Goal: Task Accomplishment & Management: Use online tool/utility

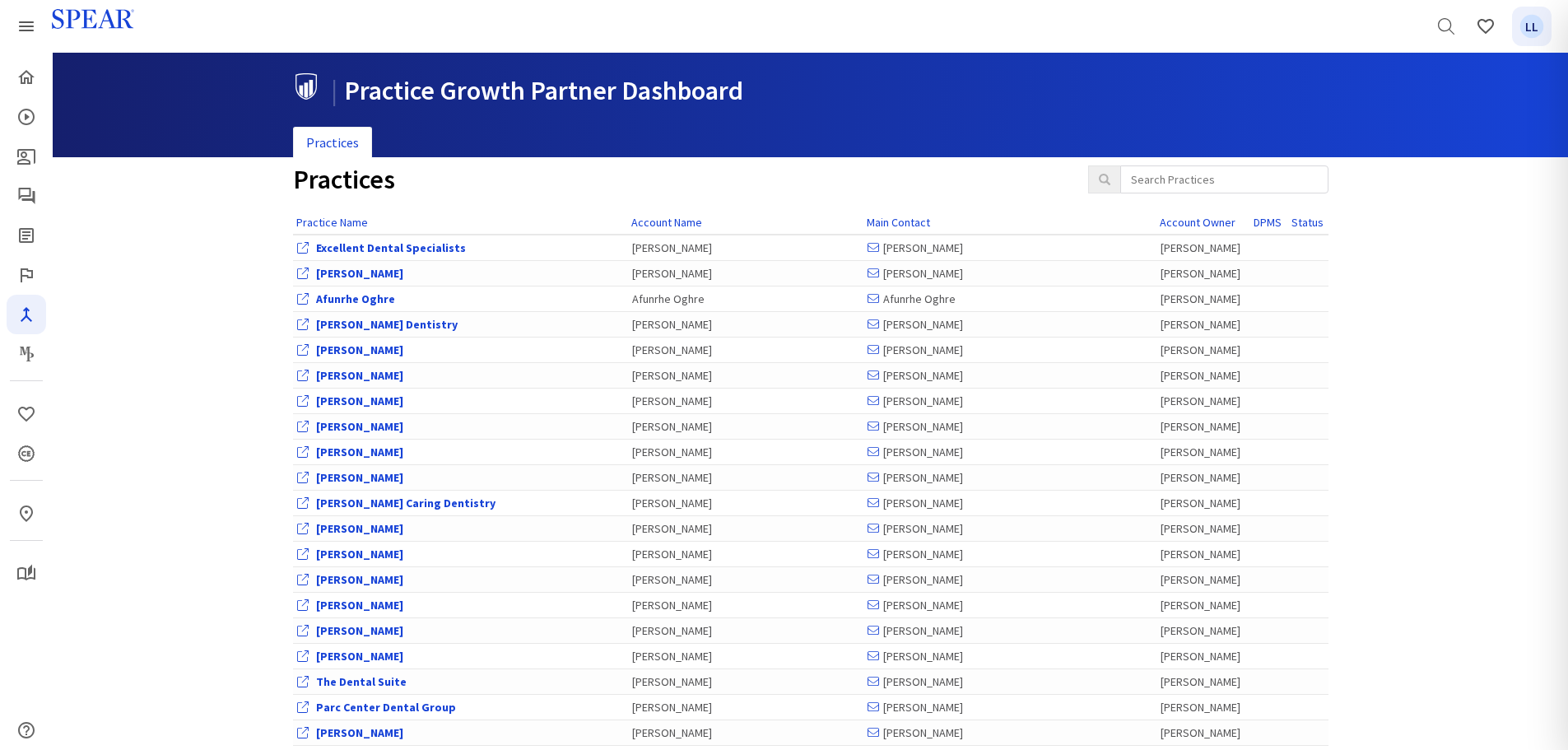
click at [1544, 28] on span "LL" at bounding box center [1533, 27] width 24 height 24
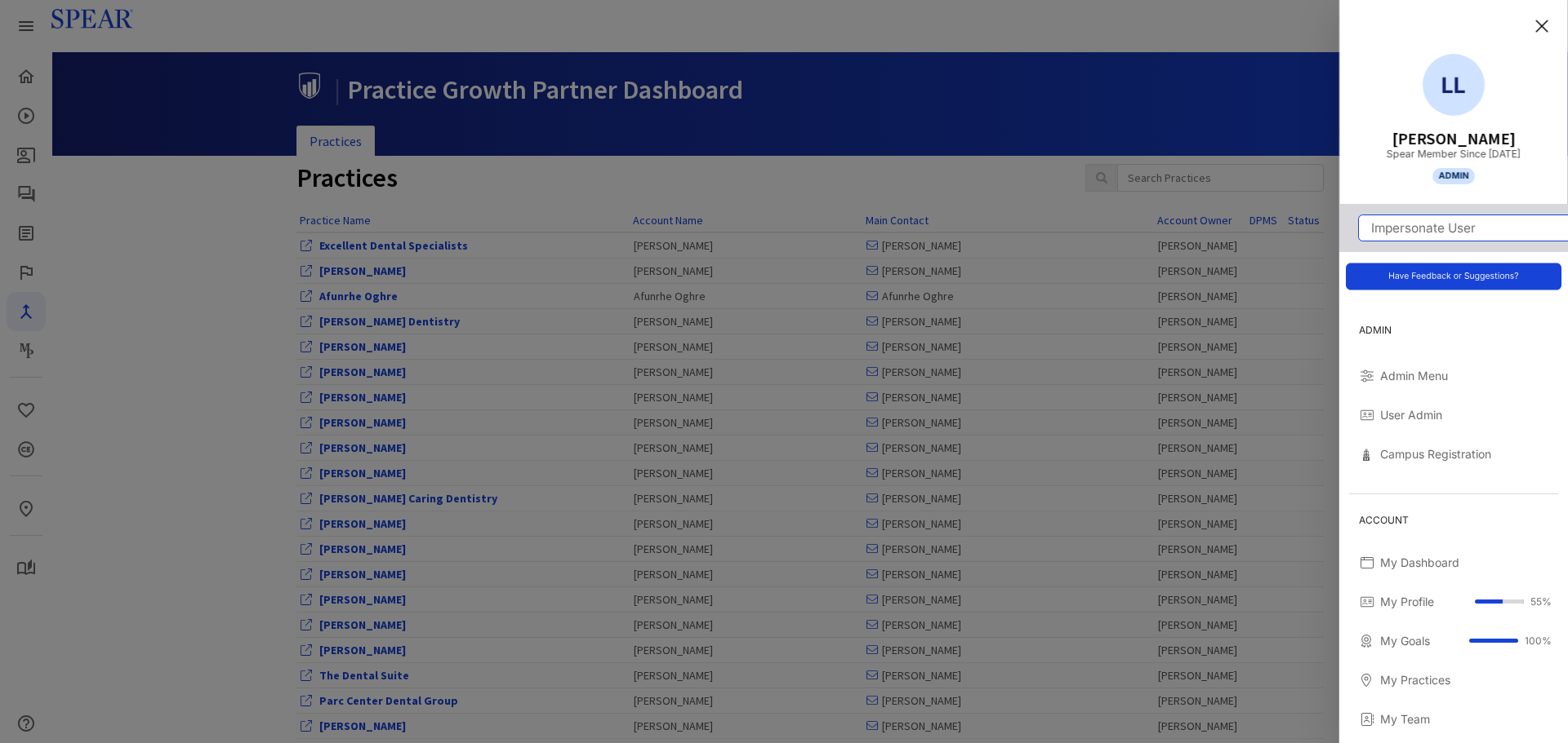
click at [1416, 229] on input "Impersonate User" at bounding box center [1463, 228] width 209 height 25
type input "[PERSON_NAME]"
click at [1414, 265] on link "[PERSON_NAME] ([EMAIL_ADDRESS][DOMAIN_NAME]) 63563" at bounding box center [1454, 260] width 201 height 28
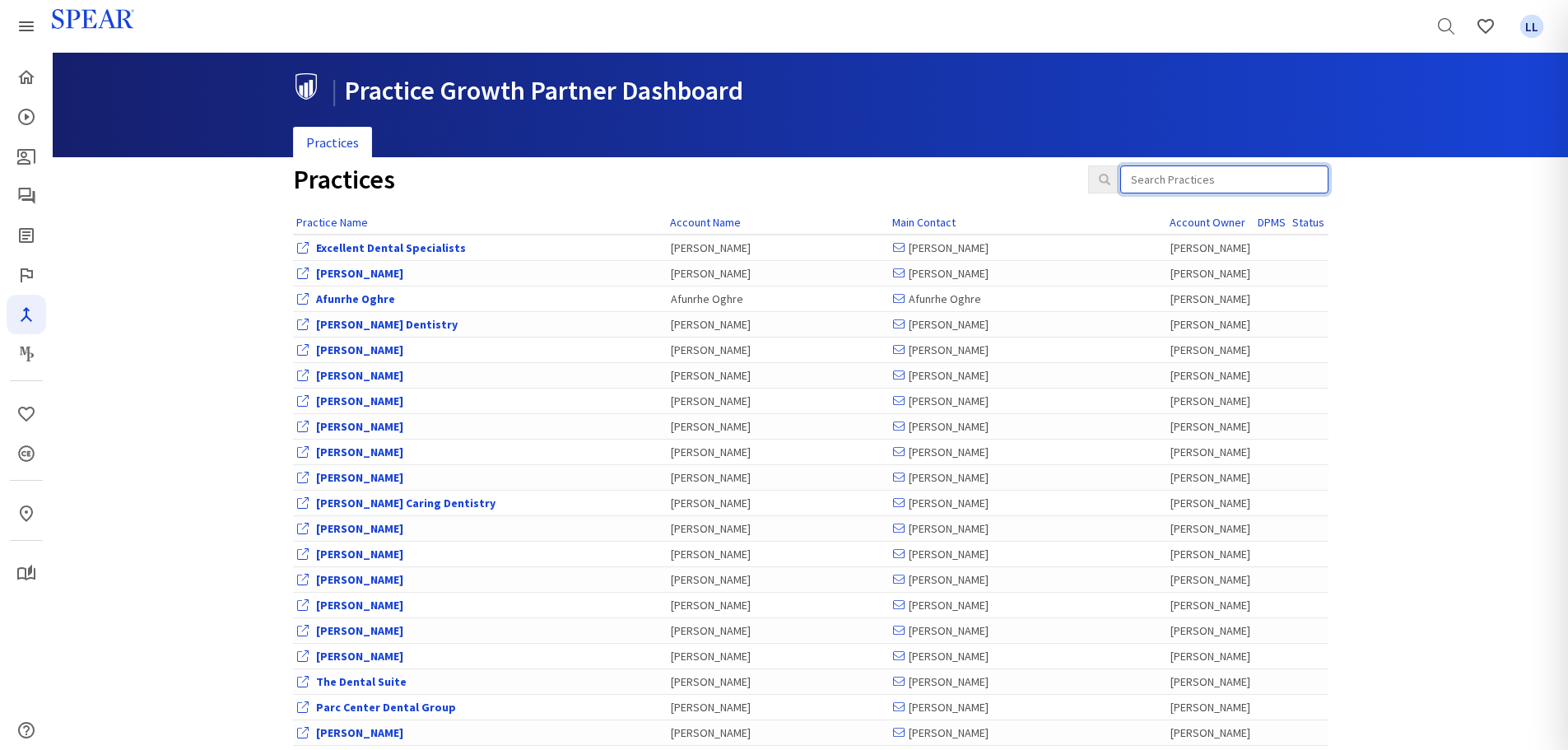
click at [1215, 184] on input "search" at bounding box center [1224, 179] width 208 height 28
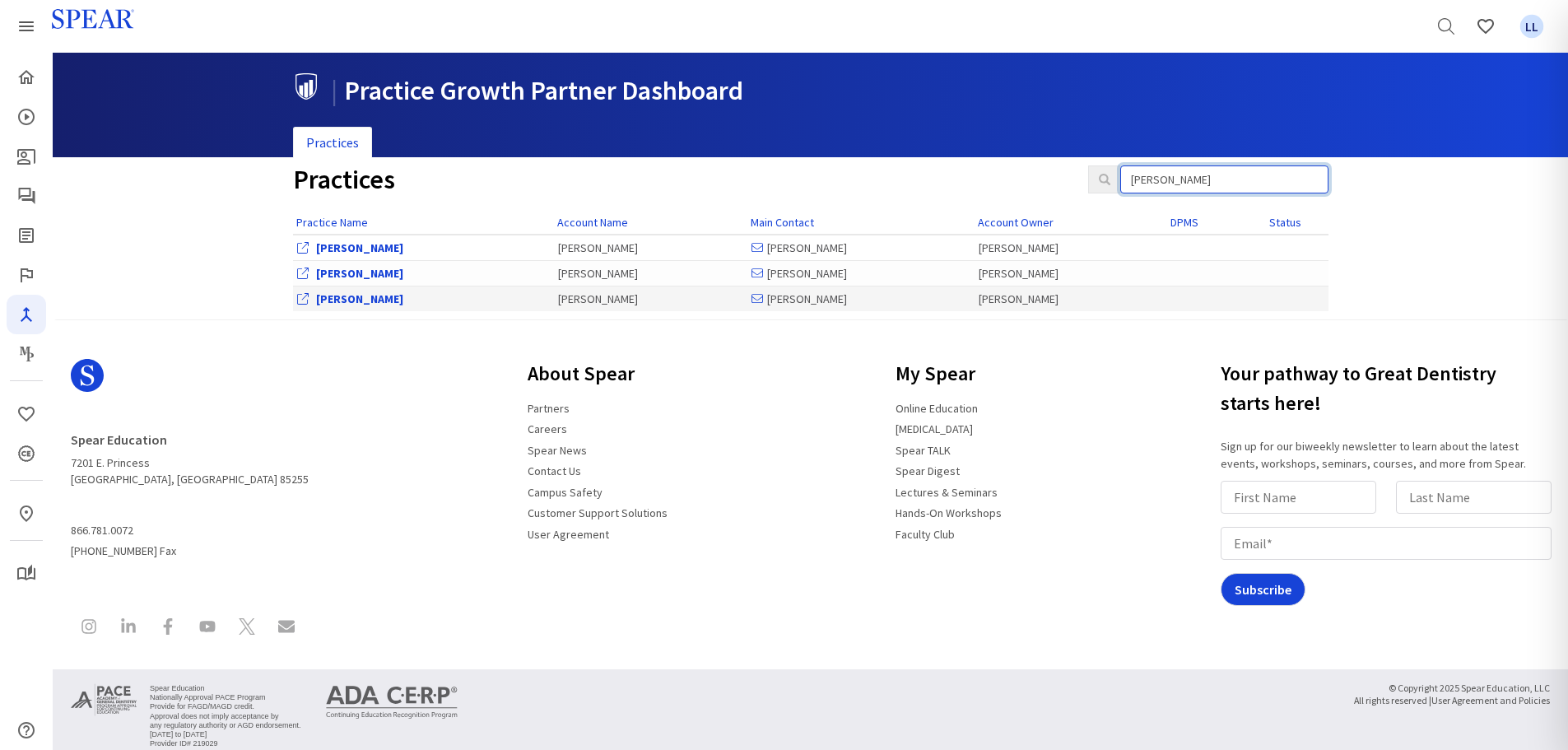
type input "scott"
click at [348, 298] on link "[PERSON_NAME]" at bounding box center [359, 299] width 88 height 15
